Goal: Browse casually

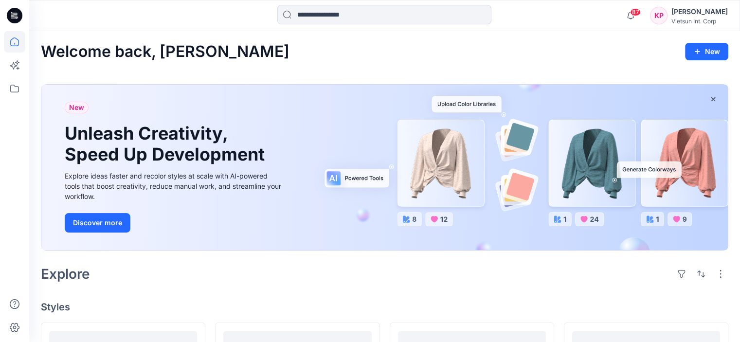
click at [540, 262] on div "Explore" at bounding box center [384, 273] width 687 height 23
click at [714, 99] on icon "button" at bounding box center [713, 99] width 8 height 8
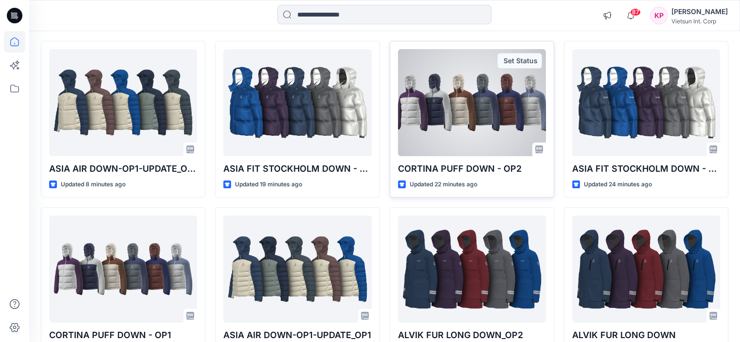
scroll to position [97, 0]
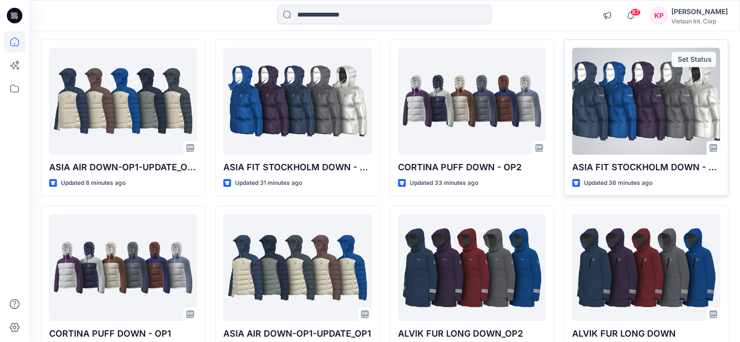
click at [598, 124] on div at bounding box center [646, 101] width 148 height 107
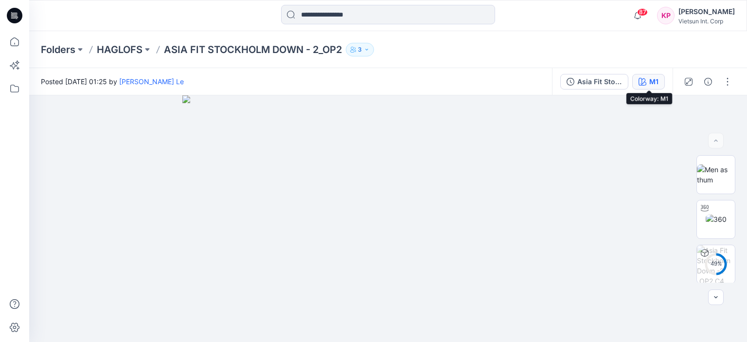
click at [653, 82] on div "M1" at bounding box center [654, 81] width 9 height 11
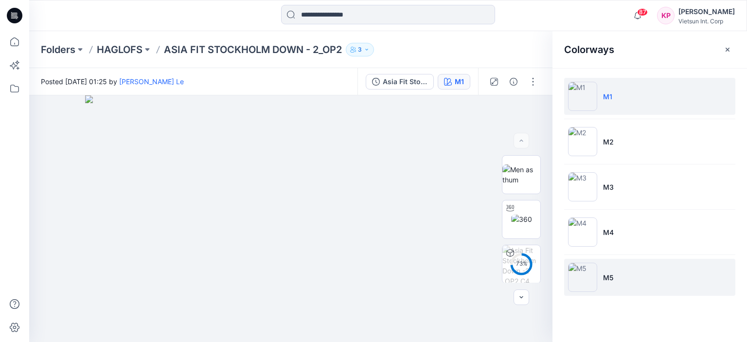
click at [582, 281] on img at bounding box center [582, 277] width 29 height 29
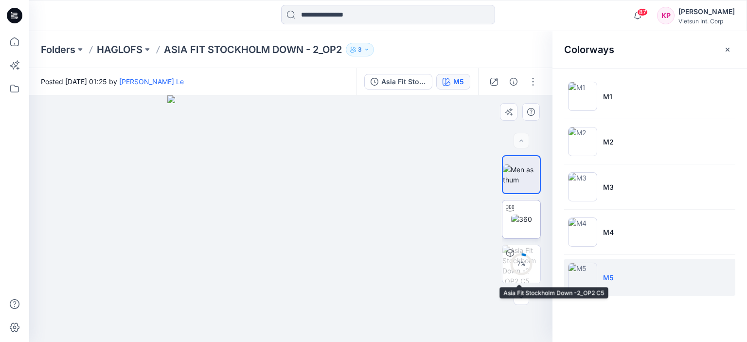
click at [525, 223] on img at bounding box center [521, 219] width 21 height 10
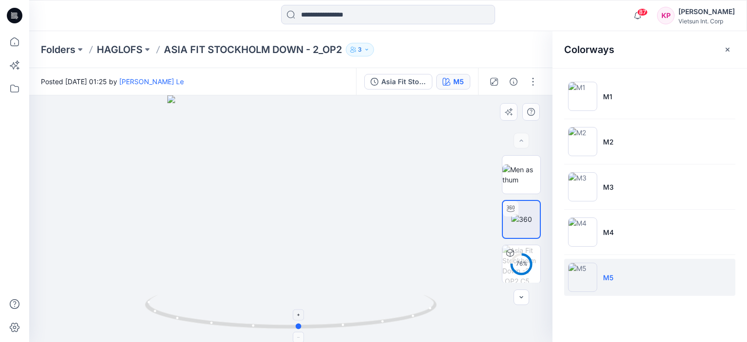
drag, startPoint x: 289, startPoint y: 327, endPoint x: 298, endPoint y: 324, distance: 8.9
click at [298, 324] on circle at bounding box center [299, 327] width 6 height 6
